Goal: Find specific page/section

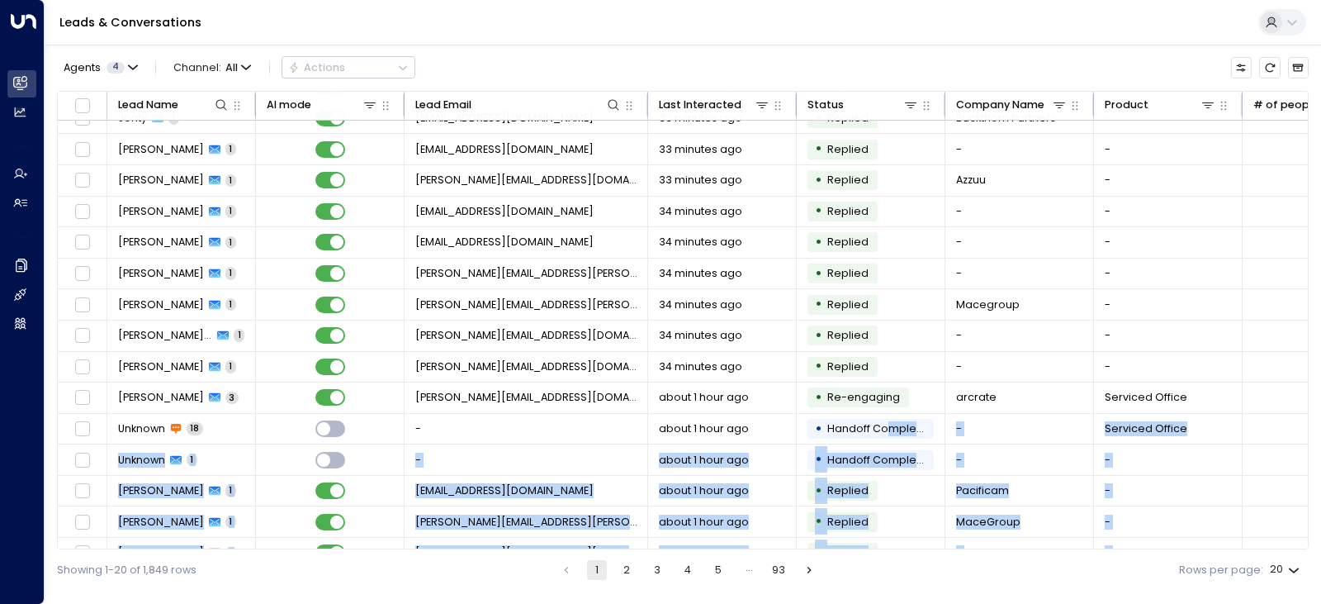
scroll to position [197, 0]
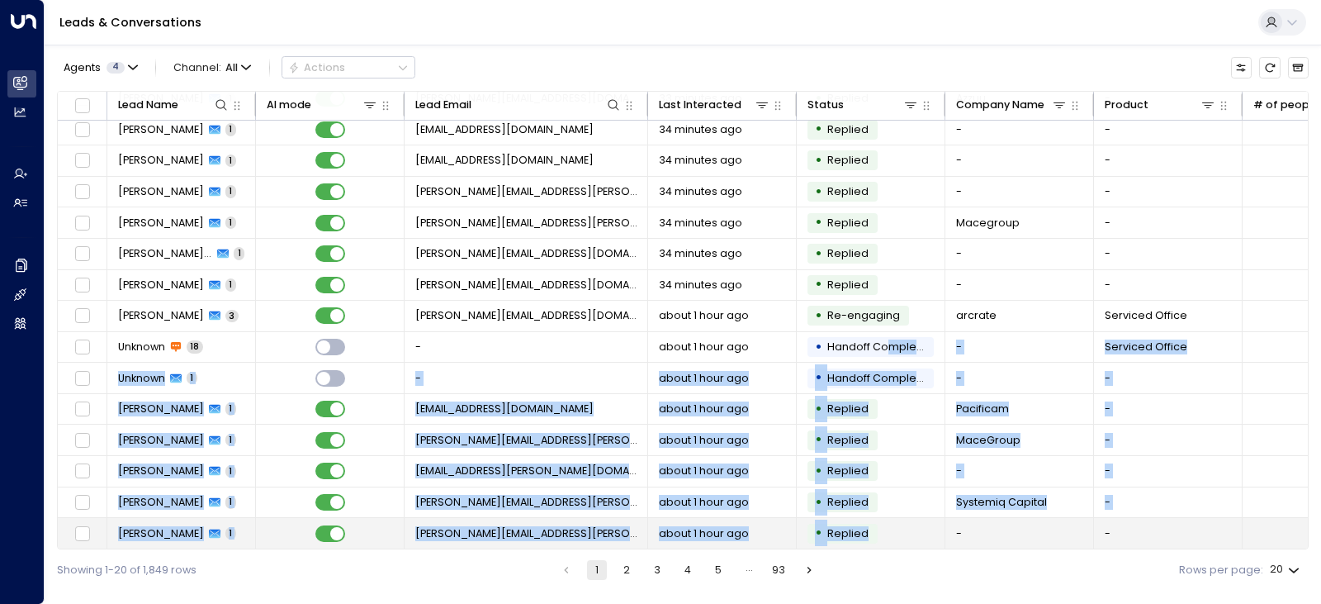
drag, startPoint x: 892, startPoint y: 543, endPoint x: 914, endPoint y: 542, distance: 22.4
click at [914, 542] on tbody "Sam Taylor 1 sam.taylor@steel-eye.com 30 minutes ago • Replied Steel-Eye - - no…" at bounding box center [873, 238] width 1631 height 621
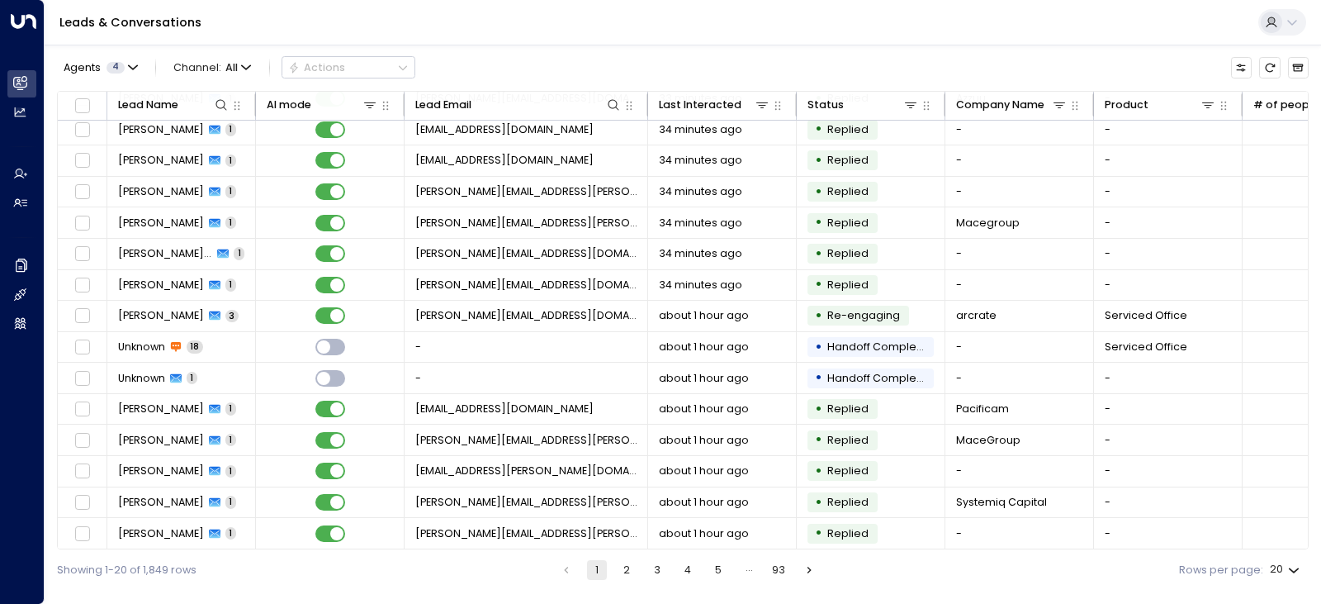
click at [998, 582] on div "Showing 1-20 of 1,849 rows 1 2 3 4 5 … 93 Rows per page: 20 **" at bounding box center [683, 569] width 1252 height 40
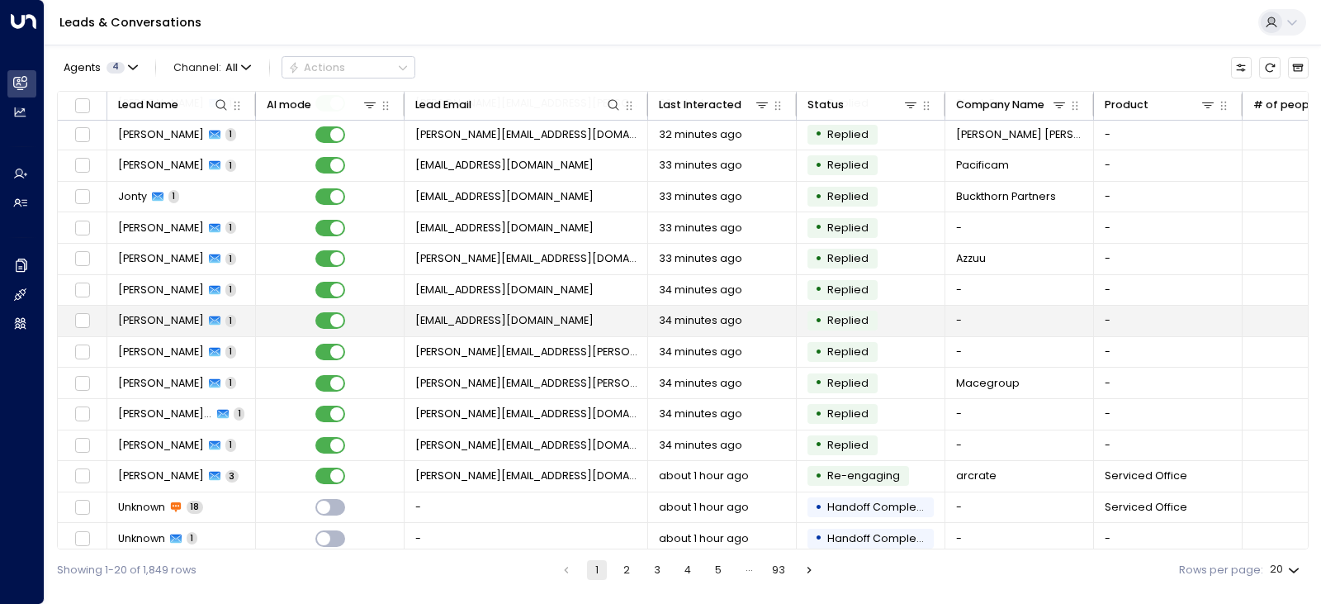
scroll to position [0, 0]
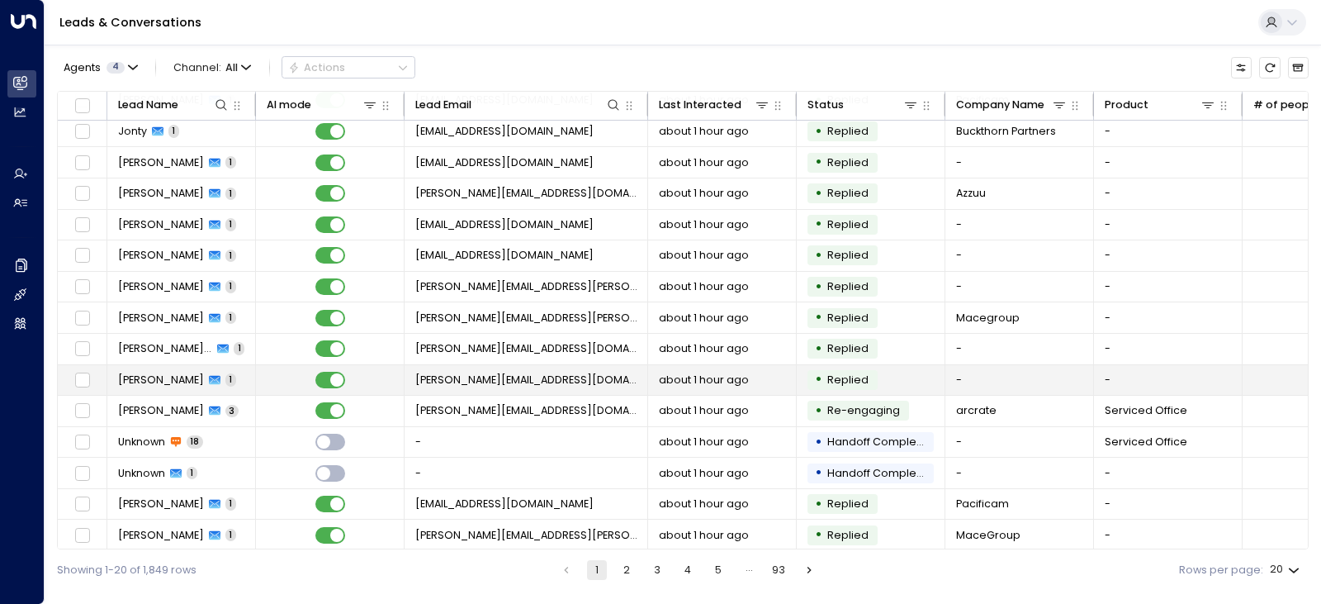
scroll to position [197, 0]
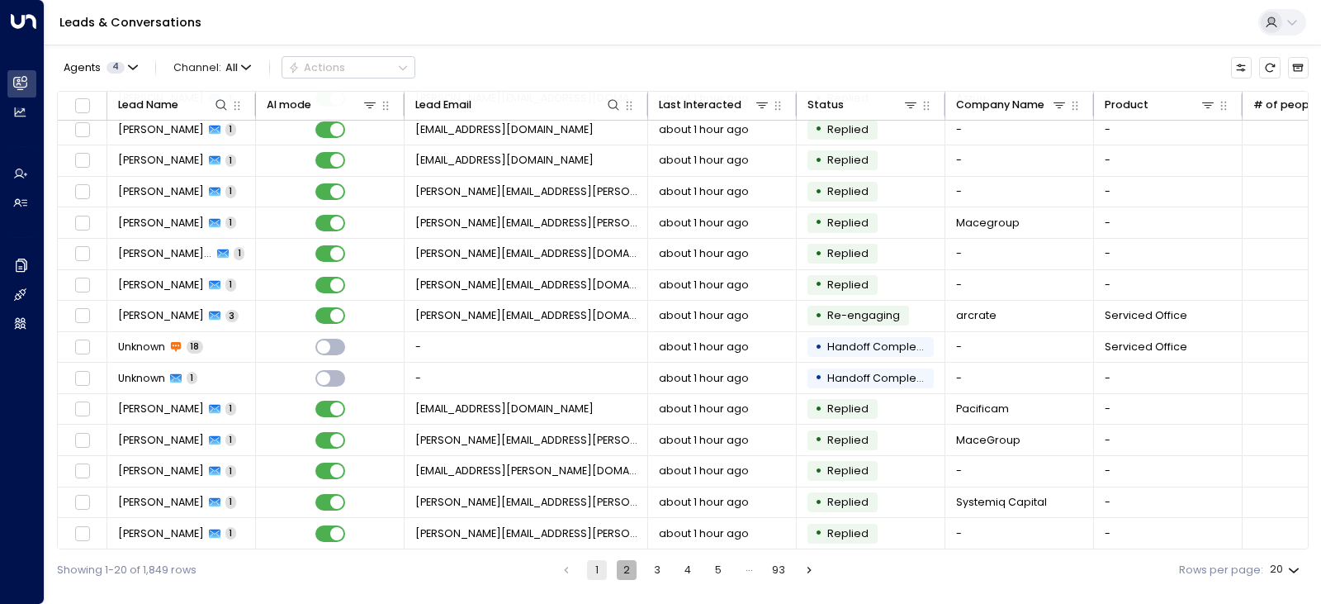
click at [627, 571] on button "2" at bounding box center [627, 570] width 20 height 20
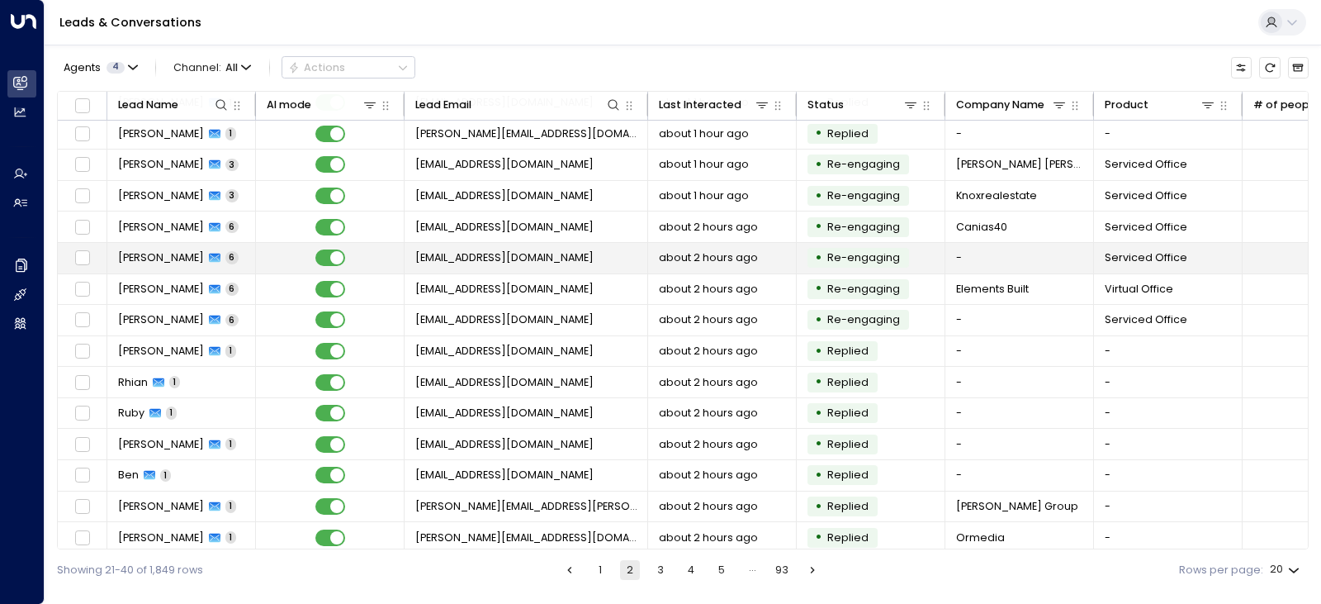
scroll to position [197, 0]
